Goal: Obtain resource: Download file/media

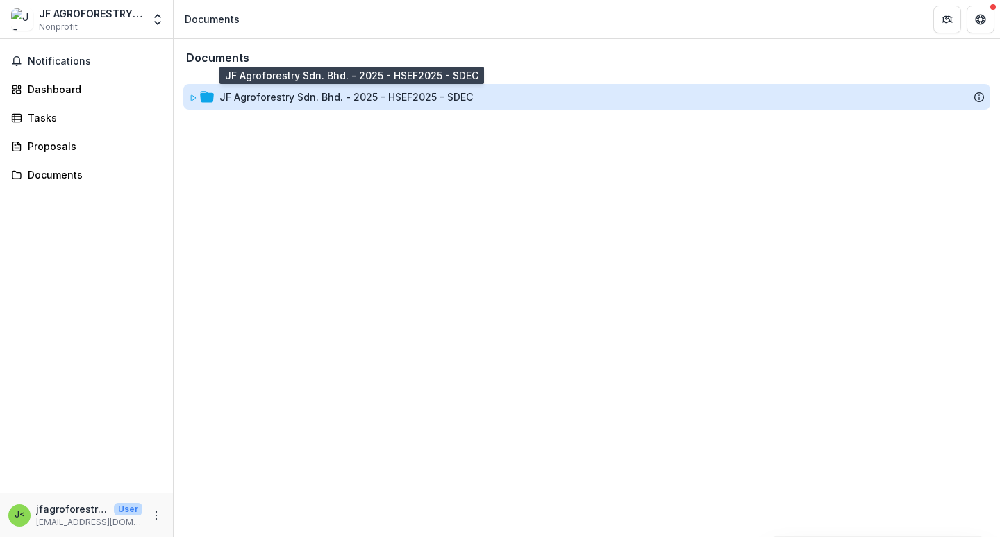
click at [242, 97] on div "JF Agroforestry Sdn. Bhd. - 2025 - HSEF2025 - SDEC" at bounding box center [345, 97] width 253 height 15
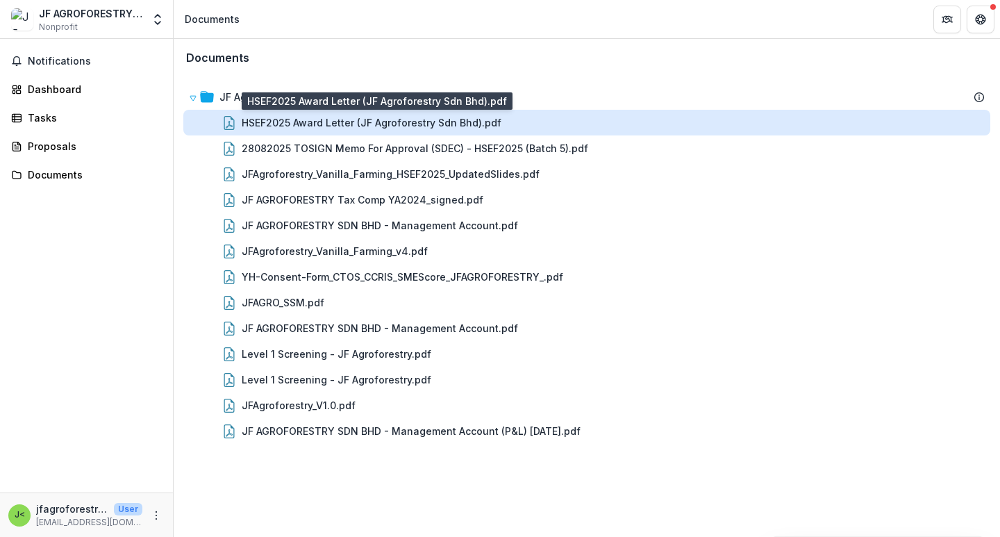
click at [351, 126] on div "HSEF2025 Award Letter (JF Agroforestry Sdn Bhd).pdf" at bounding box center [372, 122] width 260 height 15
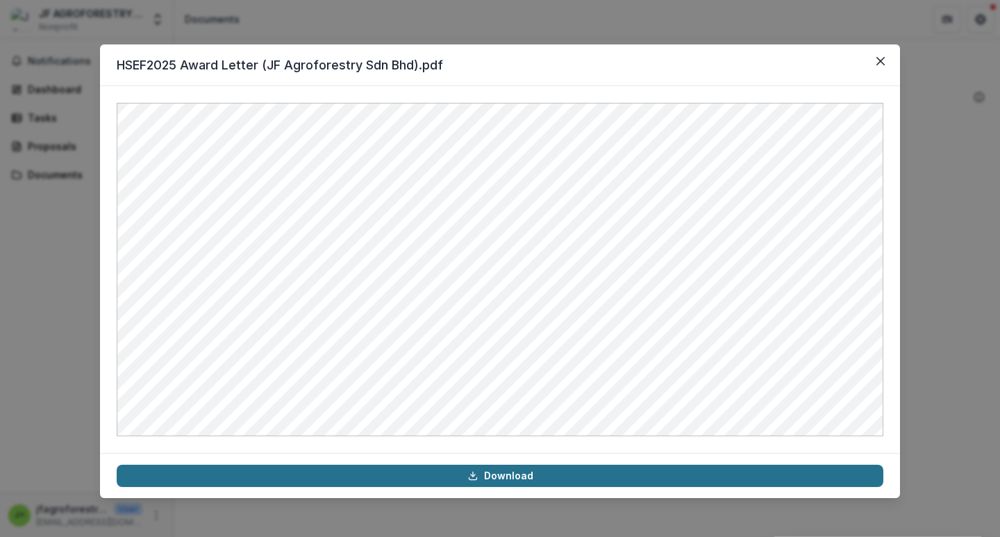
click at [469, 476] on icon at bounding box center [472, 475] width 11 height 11
click at [883, 61] on icon "Close" at bounding box center [880, 61] width 8 height 8
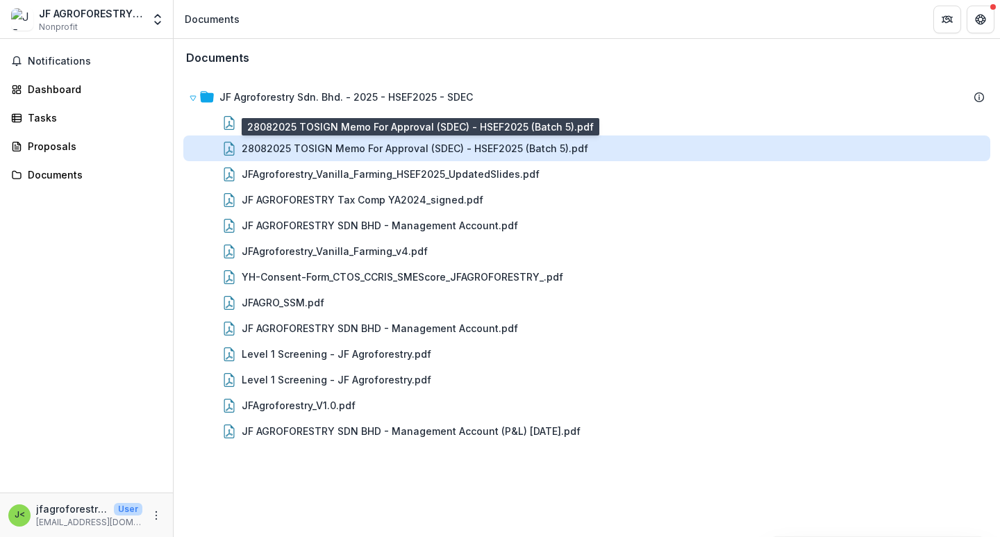
click at [371, 147] on div "28082025 TOSIGN Memo For Approval (SDEC) - HSEF2025 (Batch 5).pdf" at bounding box center [415, 148] width 347 height 15
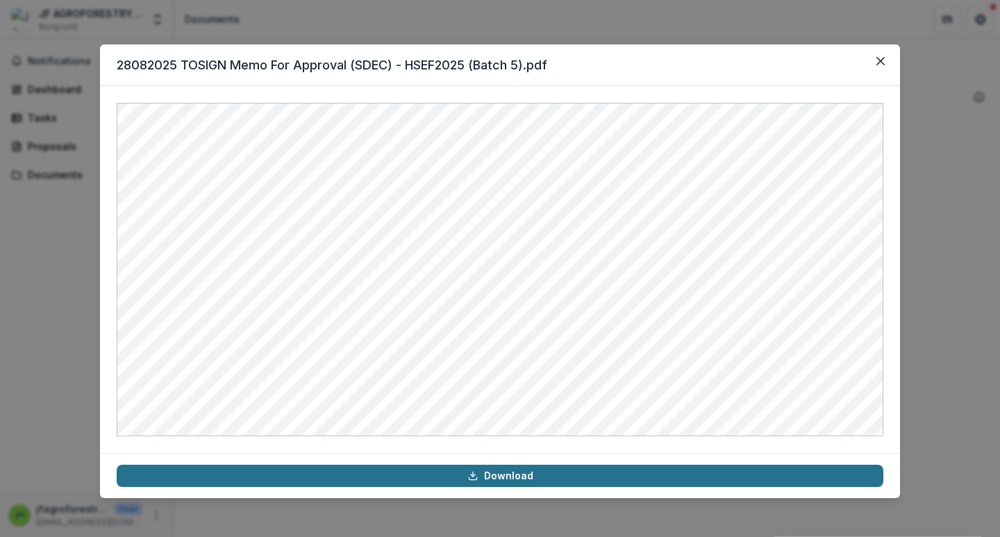
click at [474, 474] on polyline at bounding box center [472, 475] width 4 height 2
click at [881, 62] on icon "Close" at bounding box center [880, 61] width 8 height 8
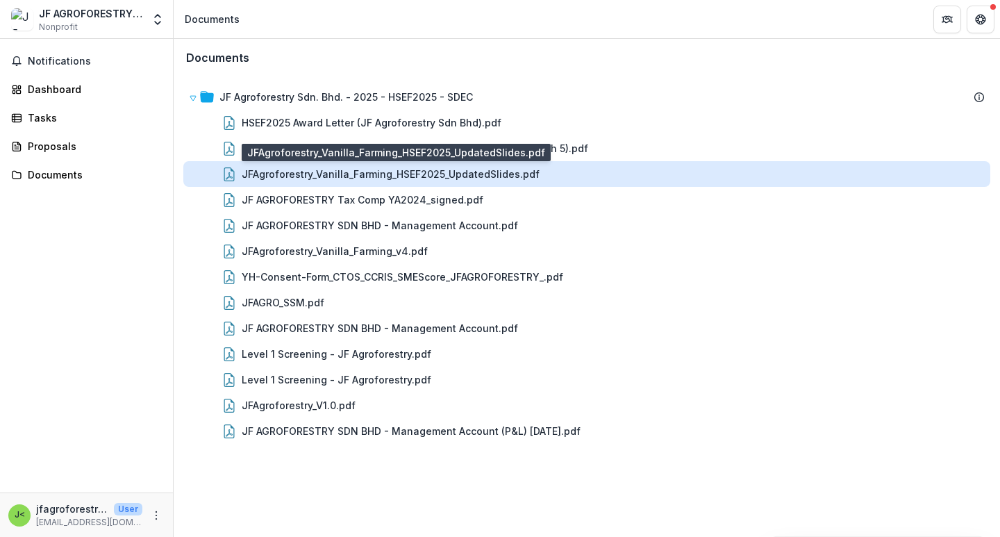
click at [426, 178] on div "JFAgroforestry_Vanilla_Farming_HSEF2025_UpdatedSlides.pdf" at bounding box center [391, 174] width 298 height 15
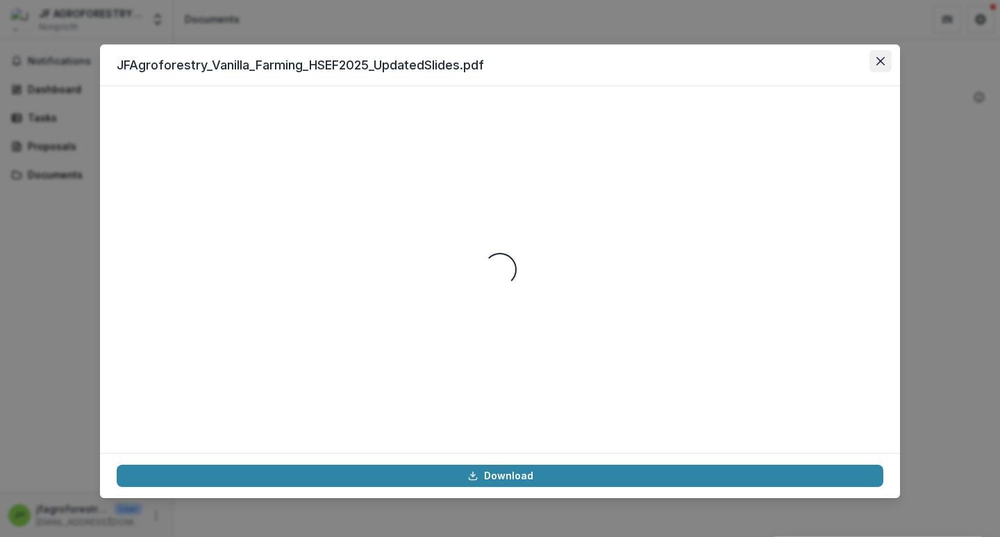
click at [881, 62] on icon "Close" at bounding box center [880, 61] width 8 height 8
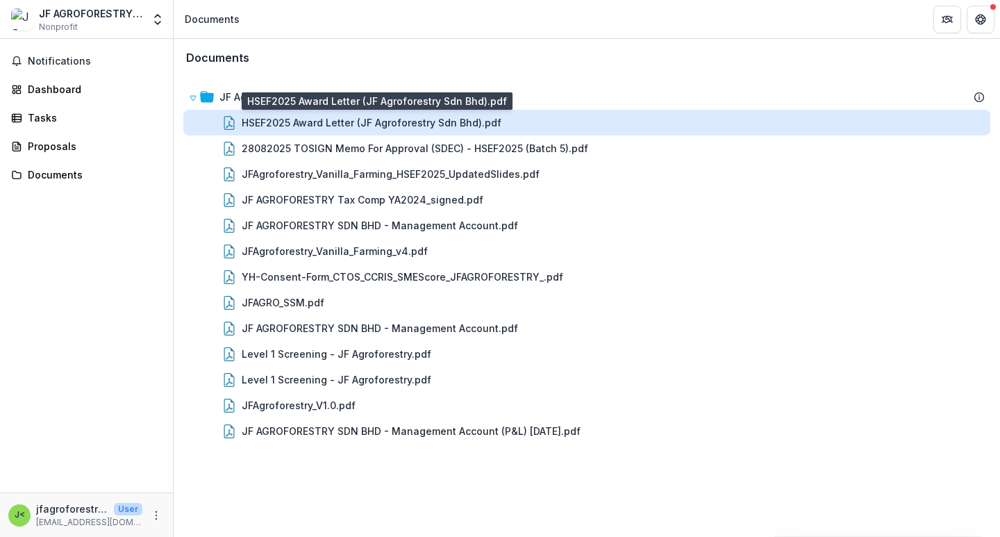
click at [479, 122] on div "HSEF2025 Award Letter (JF Agroforestry Sdn Bhd).pdf" at bounding box center [372, 122] width 260 height 15
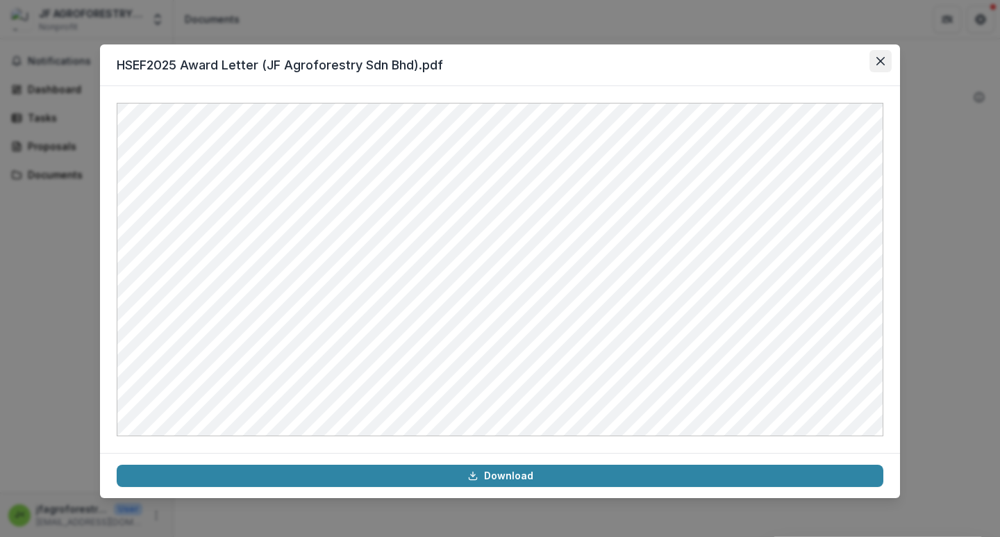
click at [879, 57] on icon "Close" at bounding box center [880, 61] width 8 height 8
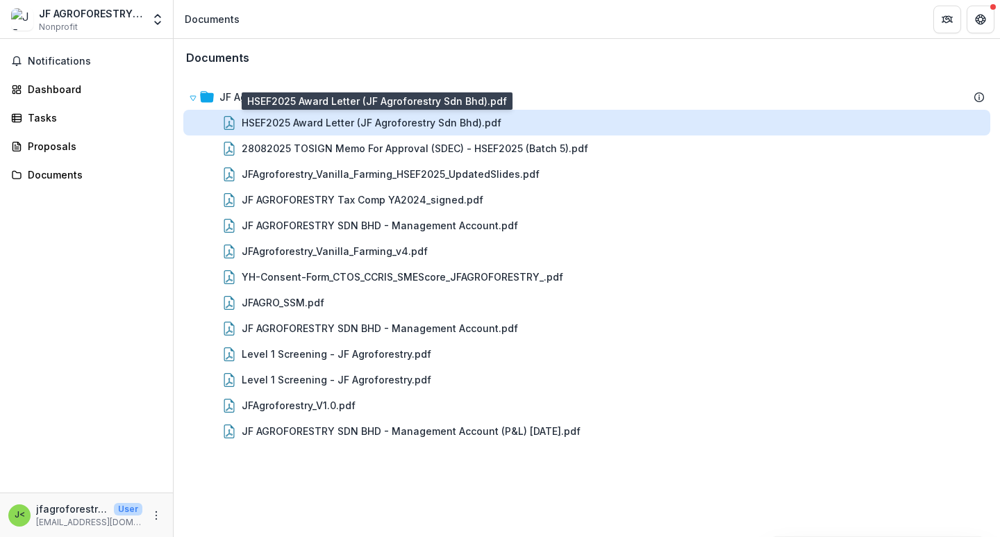
click at [378, 128] on div "HSEF2025 Award Letter (JF Agroforestry Sdn Bhd).pdf" at bounding box center [372, 122] width 260 height 15
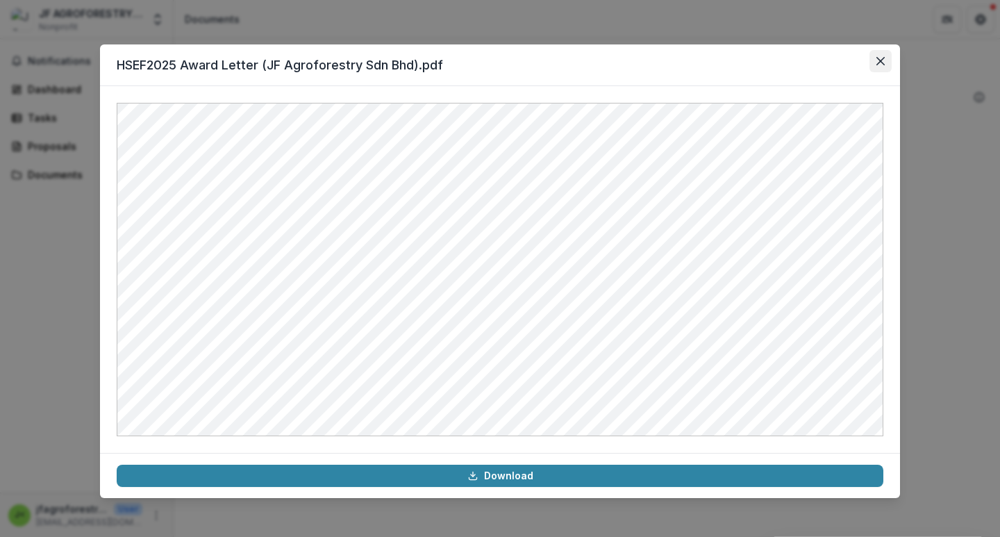
click at [885, 64] on button "Close" at bounding box center [880, 61] width 22 height 22
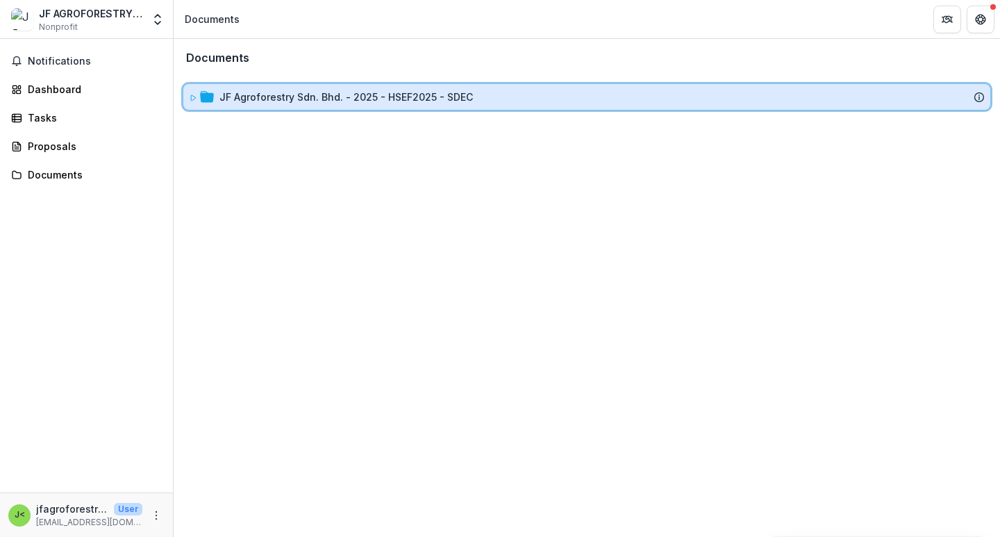
click at [480, 94] on div "JF Agroforestry Sdn. Bhd. - 2025 - HSEF2025 - SDEC" at bounding box center [601, 97] width 765 height 15
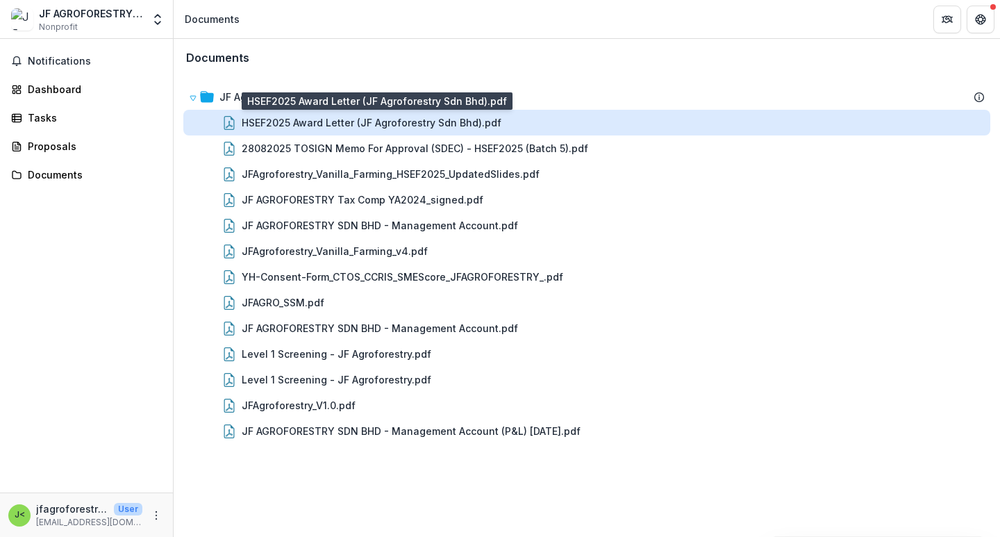
click at [469, 119] on div "HSEF2025 Award Letter (JF Agroforestry Sdn Bhd).pdf" at bounding box center [372, 122] width 260 height 15
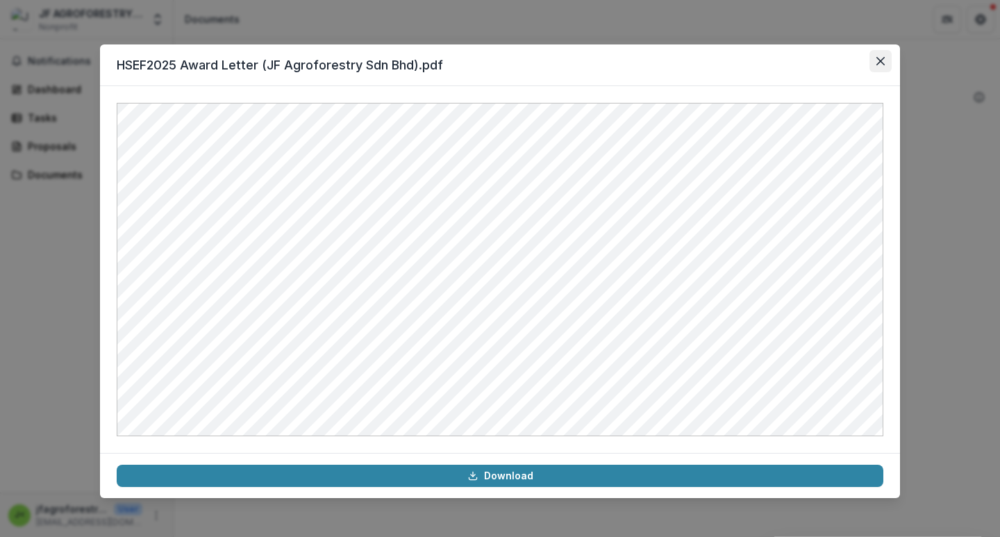
click at [879, 63] on icon "Close" at bounding box center [880, 61] width 8 height 8
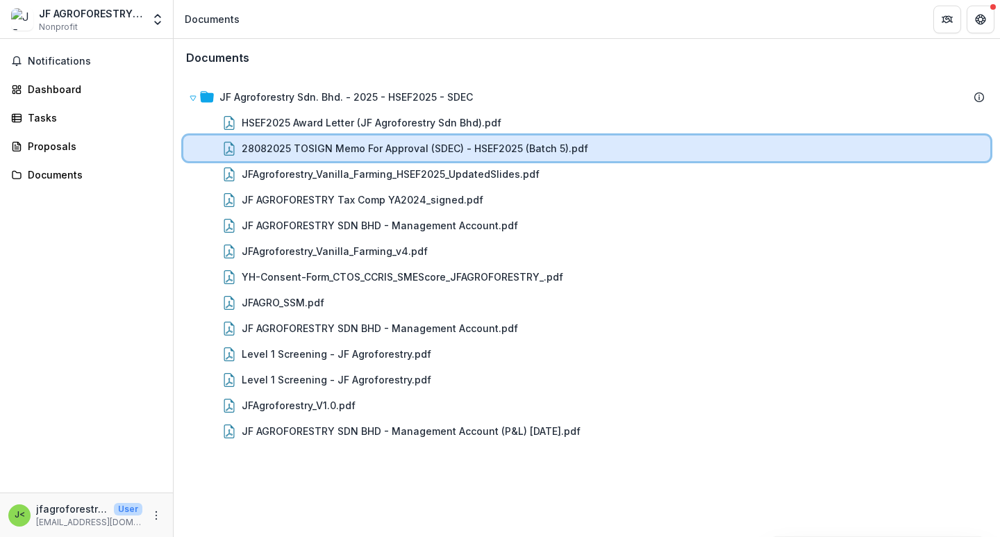
click at [487, 159] on div "28082025 TOSIGN Memo For Approval (SDEC) - HSEF2025 (Batch 5).pdf" at bounding box center [586, 148] width 807 height 26
